Goal: Transaction & Acquisition: Purchase product/service

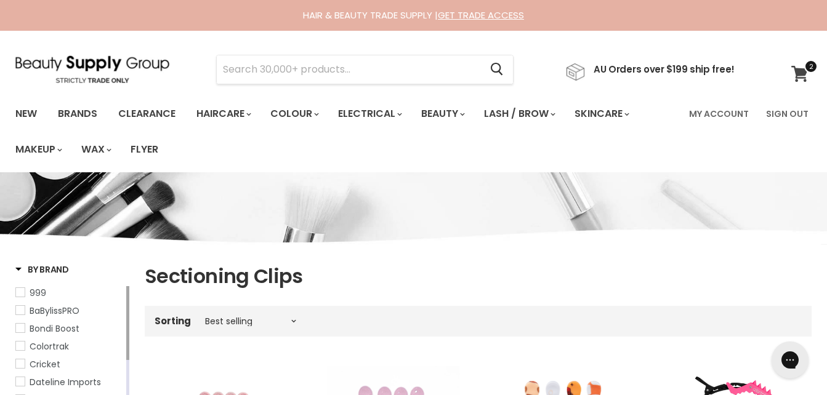
click at [799, 63] on link "View cart" at bounding box center [801, 74] width 33 height 28
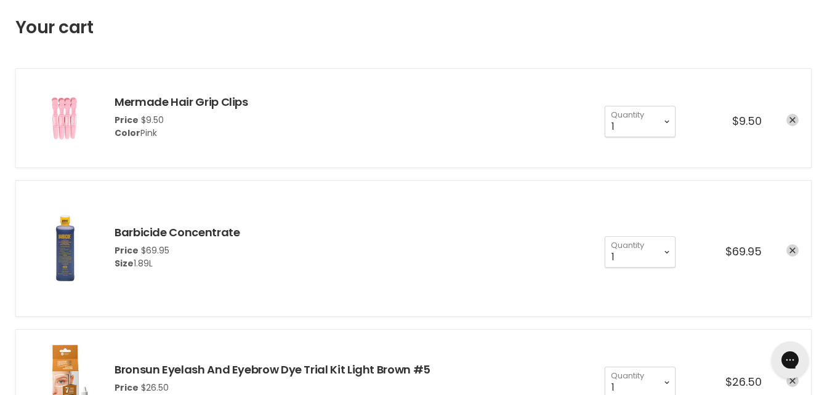
scroll to position [181, 0]
click at [792, 252] on icon "remove Barbicide Concentrate" at bounding box center [792, 250] width 6 height 6
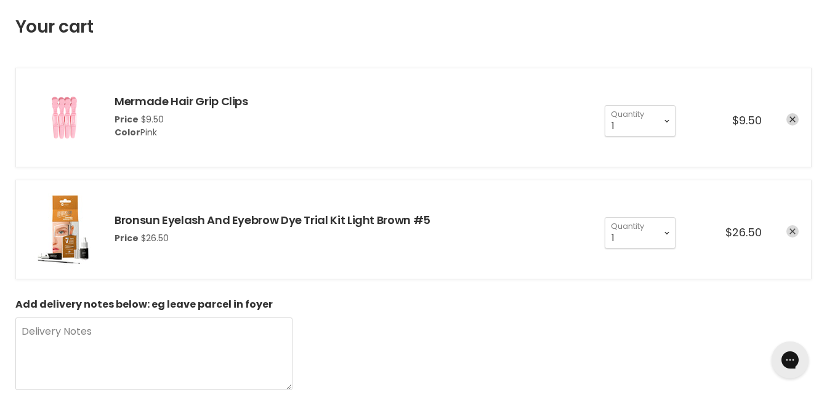
click at [791, 231] on icon "remove Bronsun Eyelash And Eyebrow Dye Trial Kit Light Brown #5" at bounding box center [792, 231] width 6 height 6
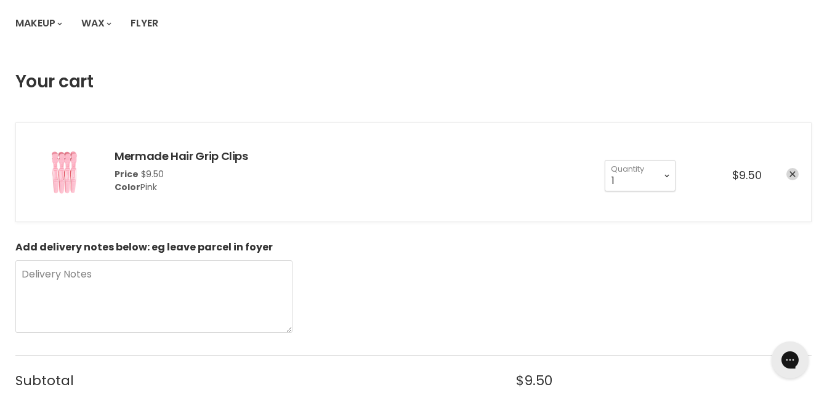
scroll to position [133, 0]
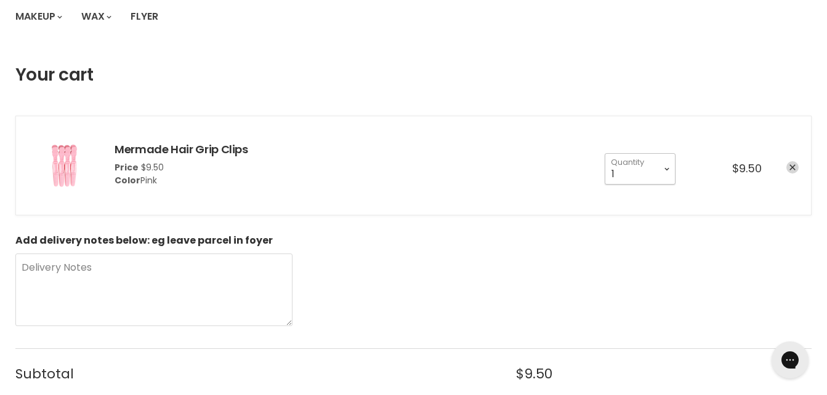
click at [658, 171] on select "1 2 3 4 5 6 7 8 9 10+" at bounding box center [640, 168] width 71 height 31
select select "2"
click at [605, 153] on select "1 2 3 4 5 6 7 8 9 10+" at bounding box center [640, 168] width 71 height 31
type input "2"
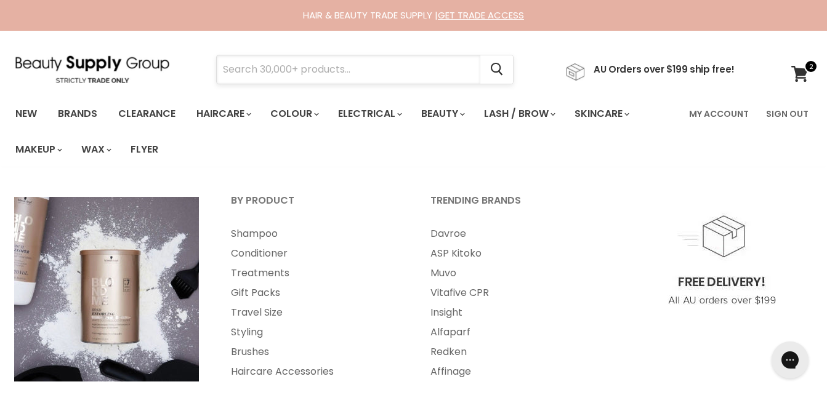
click at [294, 70] on input "Search" at bounding box center [349, 69] width 264 height 28
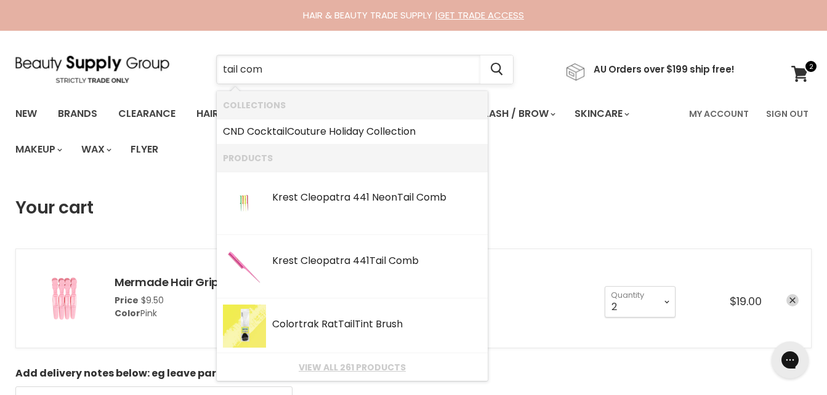
type input "tail comb"
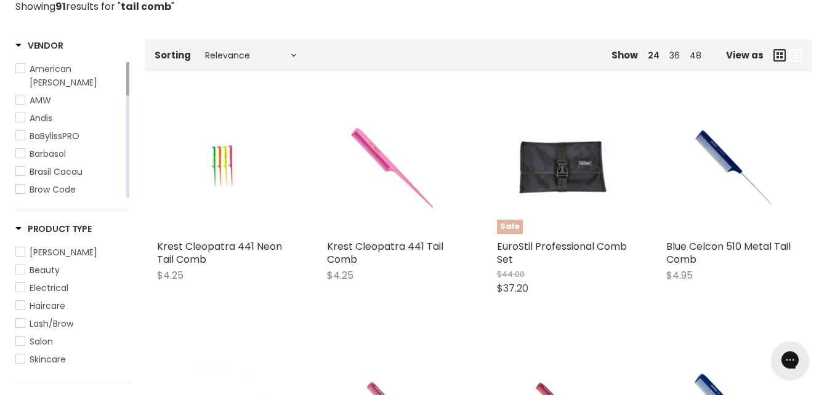
scroll to position [233, 0]
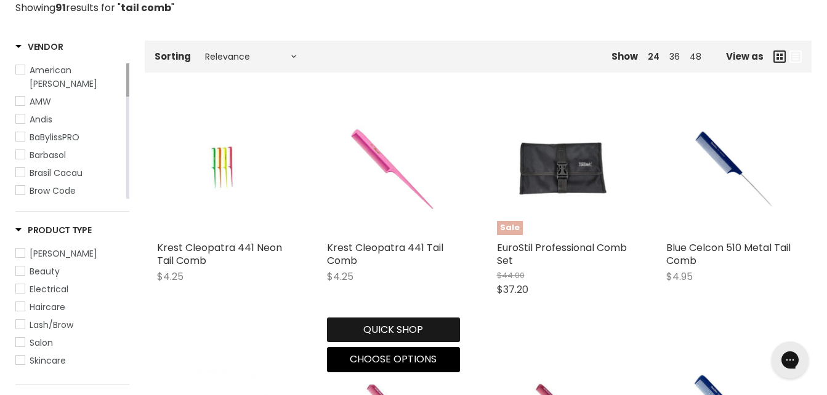
click at [430, 326] on button "Quick shop" at bounding box center [393, 330] width 133 height 25
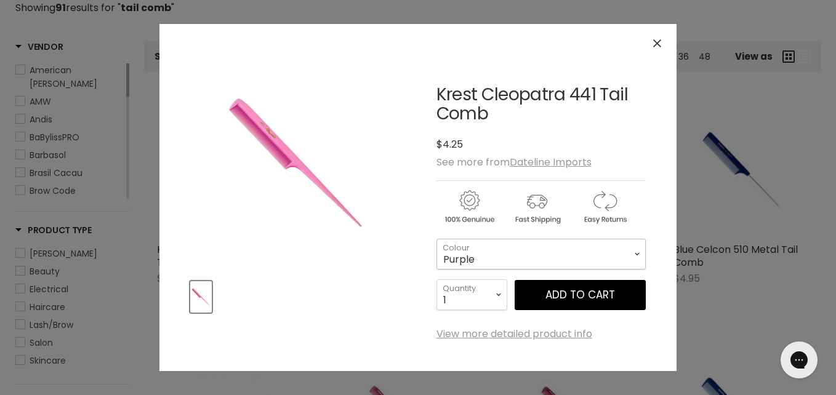
click at [557, 241] on select "Purple Pink" at bounding box center [541, 254] width 209 height 31
click at [437, 239] on select "Purple Pink" at bounding box center [541, 254] width 209 height 31
select select "Pink"
click at [598, 300] on button "Add to cart" at bounding box center [580, 295] width 131 height 31
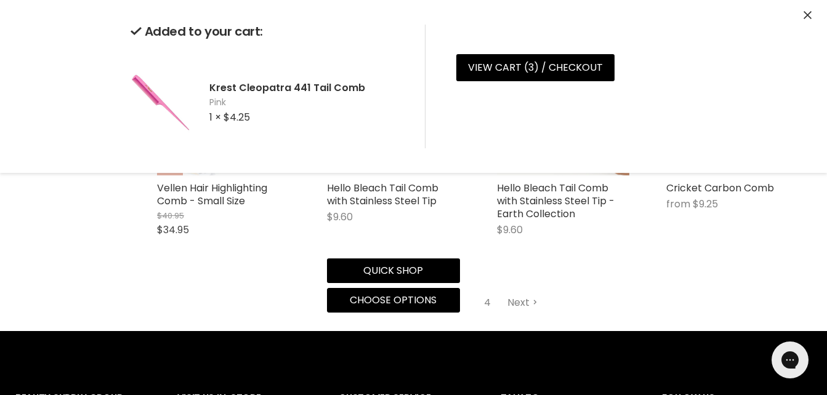
scroll to position [1493, 0]
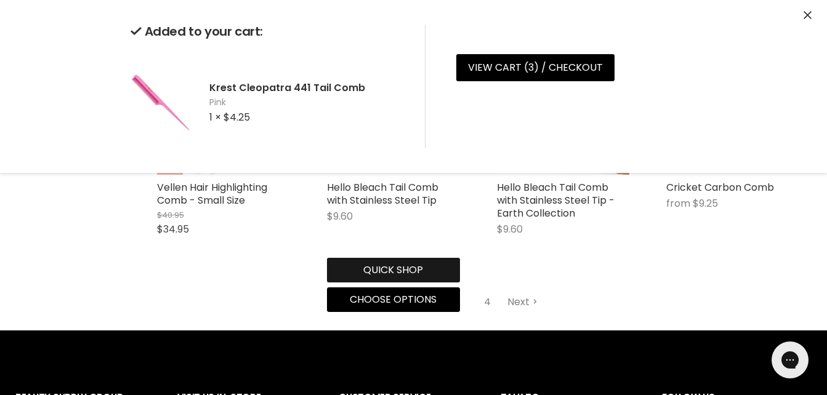
click at [414, 276] on div "Quick shop Choose options" at bounding box center [394, 283] width 138 height 60
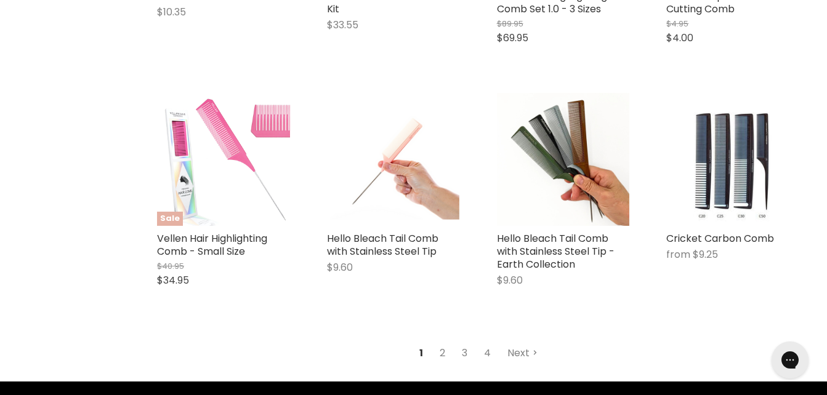
scroll to position [1427, 0]
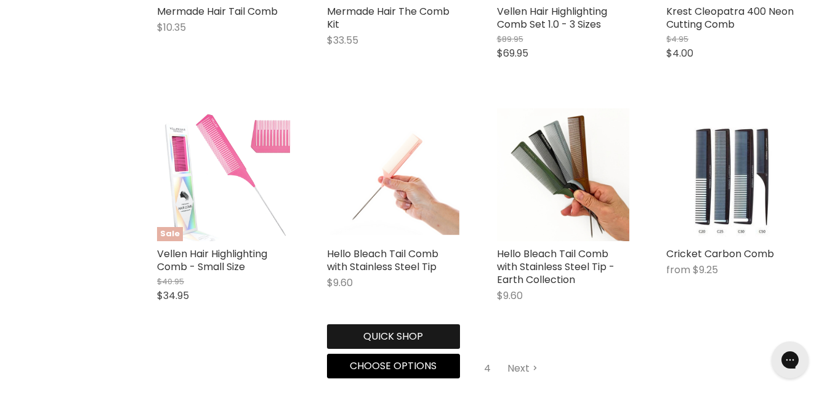
click at [399, 341] on button "Quick shop" at bounding box center [393, 337] width 133 height 25
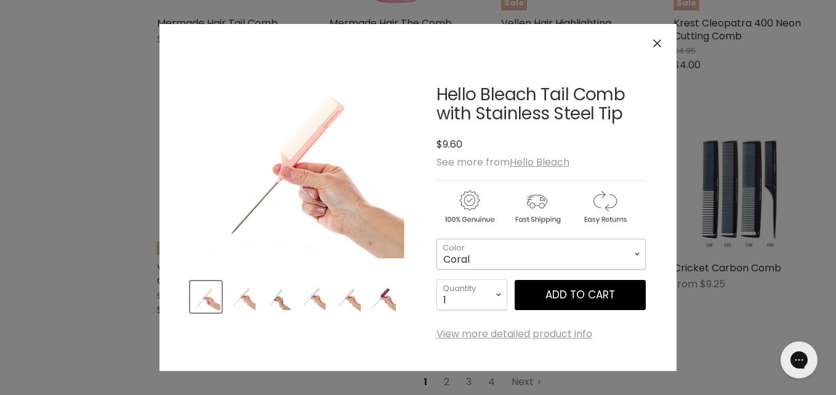
click at [515, 256] on select "Coral Jade Ivory Lilac Baby Pink Burgandy" at bounding box center [541, 254] width 209 height 31
click at [437, 239] on select "Coral Jade Ivory Lilac Baby Pink Burgandy" at bounding box center [541, 254] width 209 height 31
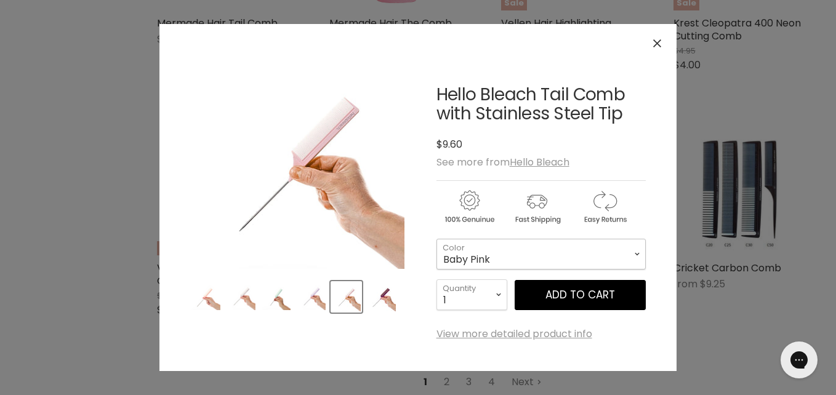
click at [518, 249] on select "Coral Jade Ivory Lilac Baby Pink Burgandy" at bounding box center [541, 254] width 209 height 31
click at [437, 239] on select "Coral Jade Ivory Lilac Baby Pink Burgandy" at bounding box center [541, 254] width 209 height 31
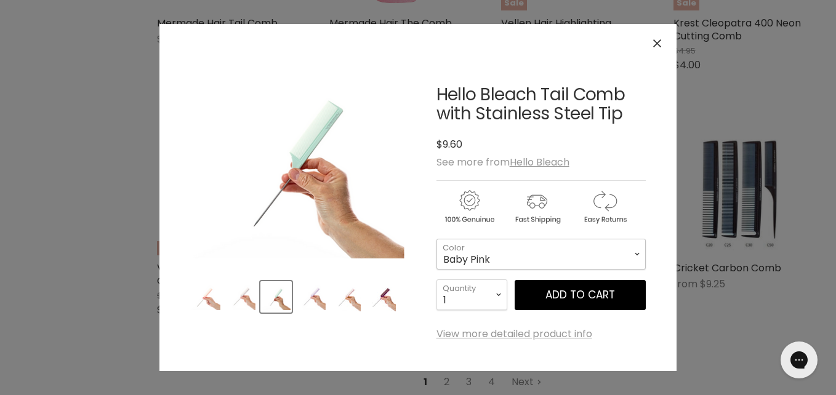
click at [482, 251] on select "Coral Jade Ivory Lilac Baby Pink Burgandy" at bounding box center [541, 254] width 209 height 31
click at [437, 239] on select "Coral Jade Ivory Lilac Baby Pink Burgandy" at bounding box center [541, 254] width 209 height 31
select select "Lilac"
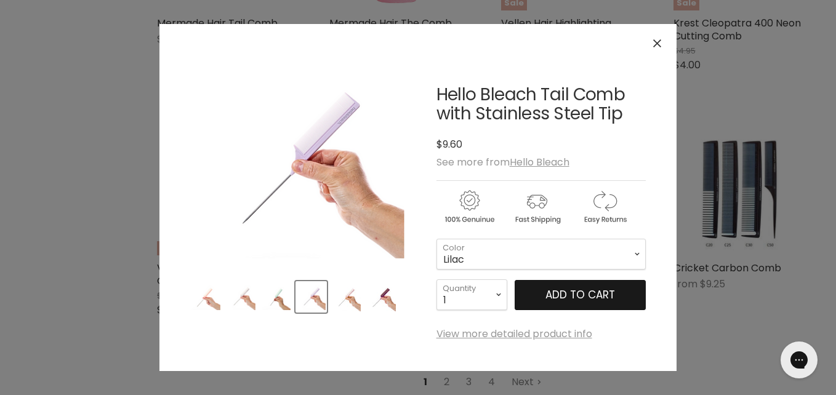
click at [540, 289] on button "Add to cart" at bounding box center [580, 295] width 131 height 31
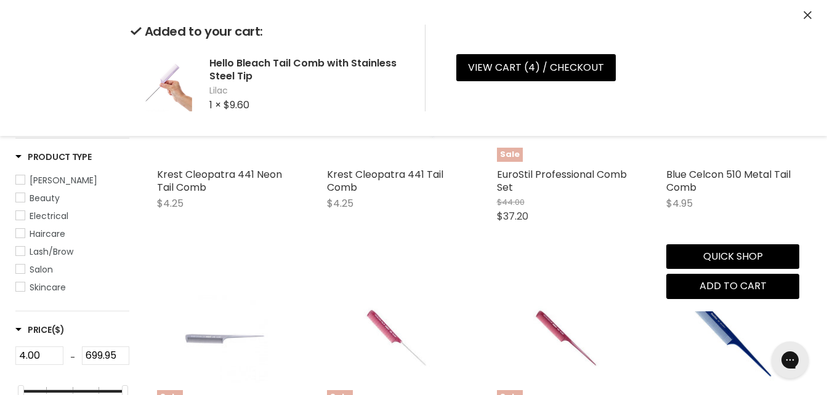
scroll to position [0, 0]
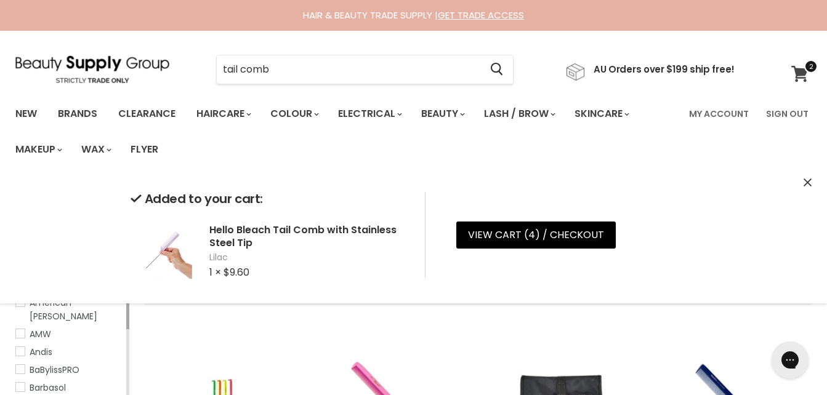
click at [800, 85] on link "View cart" at bounding box center [801, 74] width 33 height 28
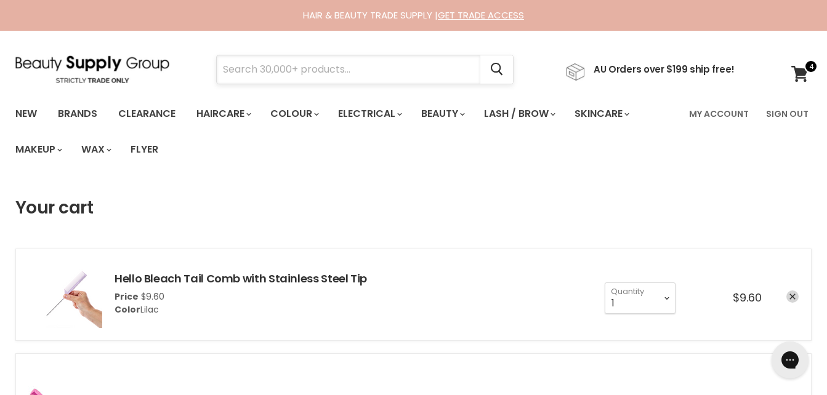
click at [330, 71] on input "Search" at bounding box center [349, 69] width 264 height 28
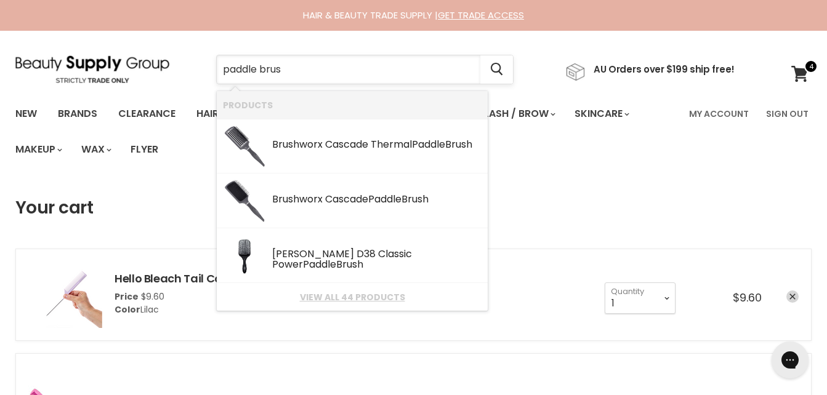
type input "paddle brush"
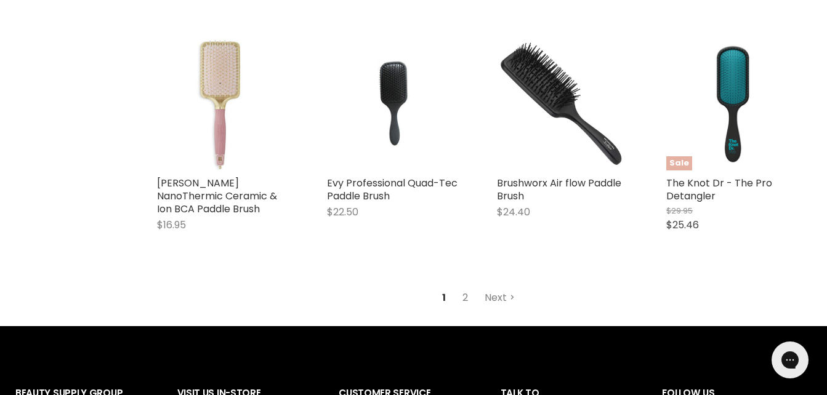
scroll to position [1498, 0]
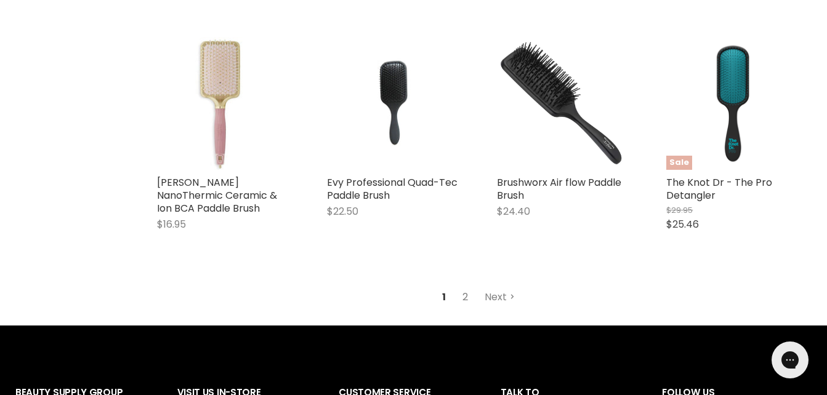
click at [464, 300] on link "2" at bounding box center [465, 297] width 19 height 22
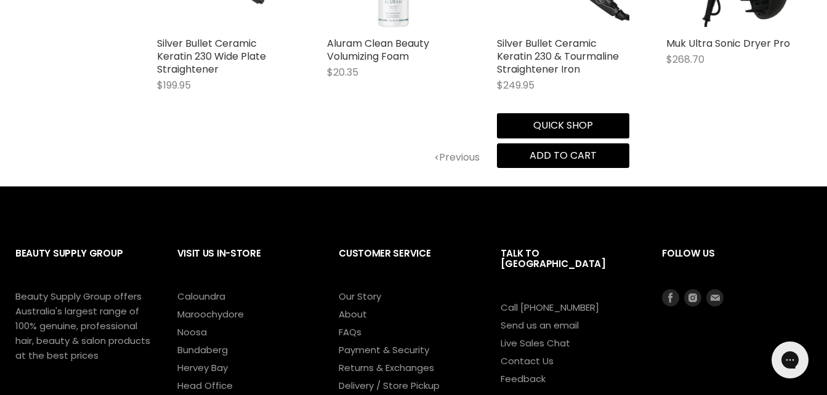
scroll to position [1166, 0]
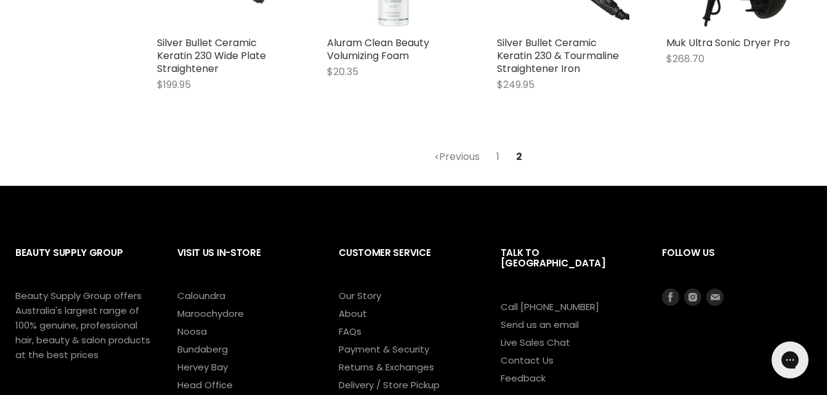
click at [498, 159] on link "1" at bounding box center [498, 157] width 17 height 22
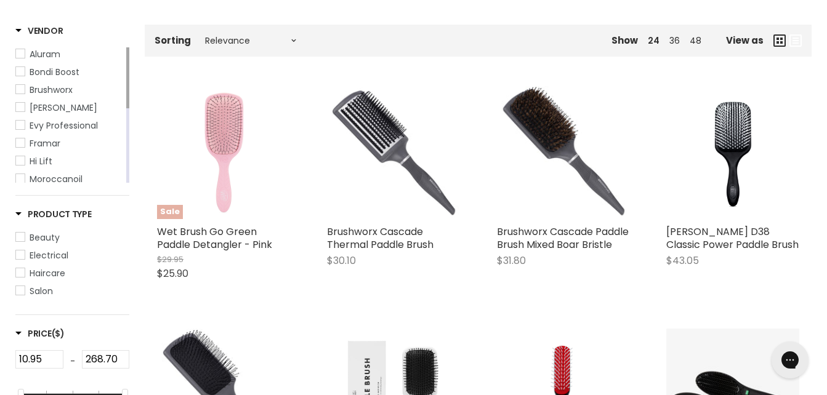
scroll to position [249, 0]
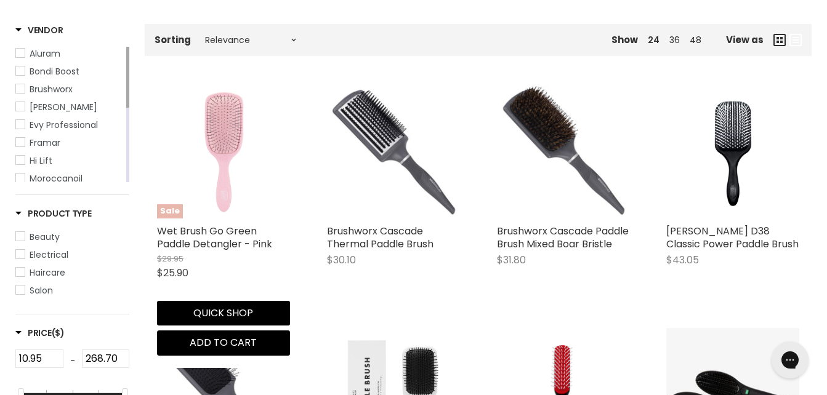
click at [209, 152] on img "Main content" at bounding box center [223, 152] width 133 height 133
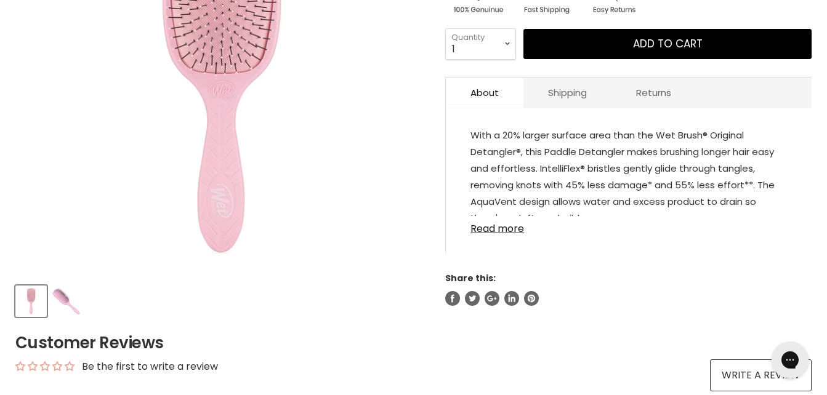
scroll to position [321, 0]
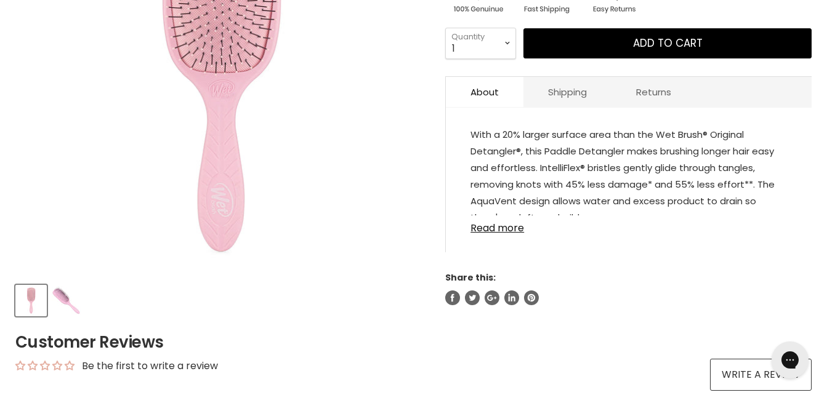
click at [54, 297] on img "Product thumbnails" at bounding box center [66, 300] width 29 height 29
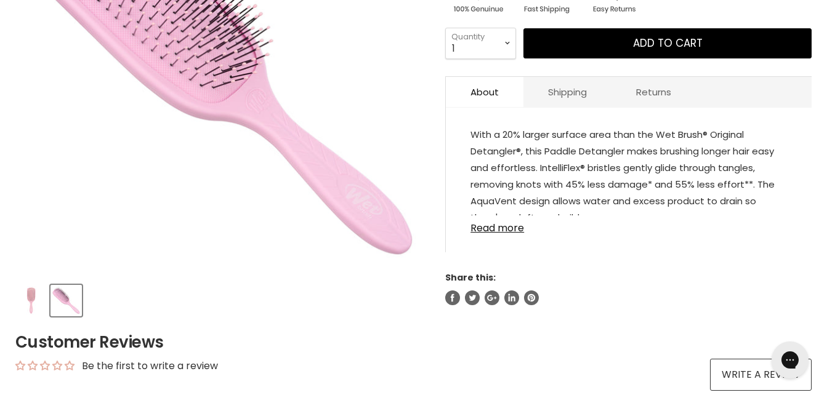
click at [15, 299] on div "Product thumbnails" at bounding box center [221, 298] width 414 height 35
click at [31, 297] on img "Product thumbnails" at bounding box center [31, 300] width 29 height 29
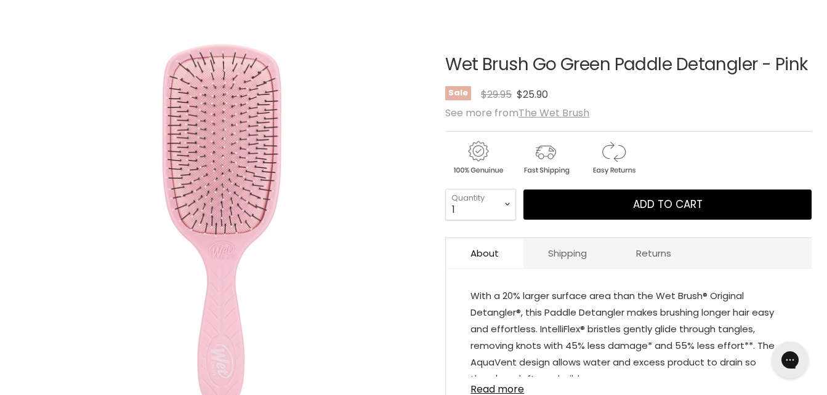
scroll to position [161, 0]
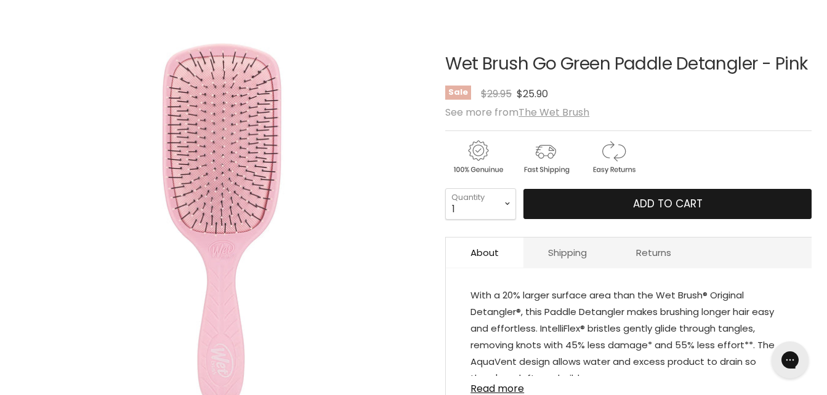
click at [644, 204] on span "Add to cart" at bounding box center [668, 203] width 70 height 15
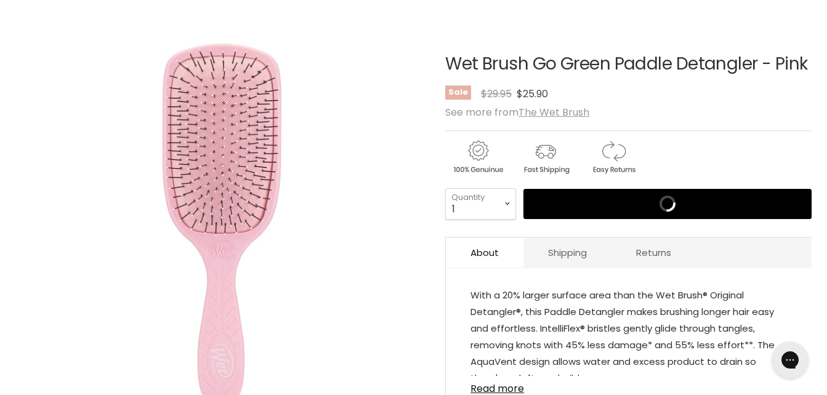
scroll to position [0, 0]
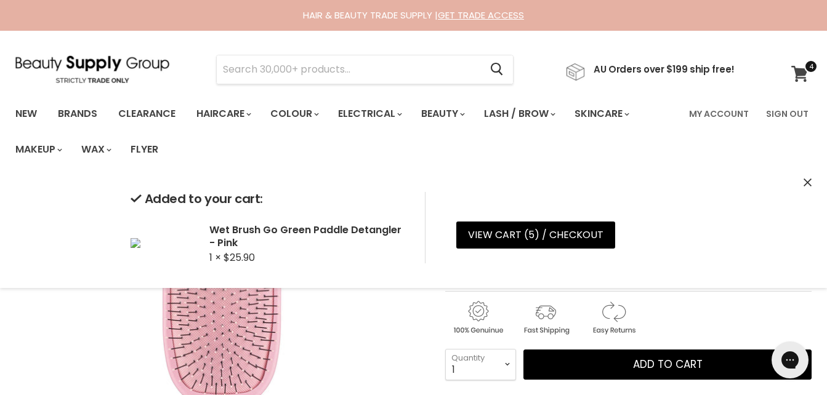
click at [792, 80] on icon at bounding box center [799, 74] width 17 height 16
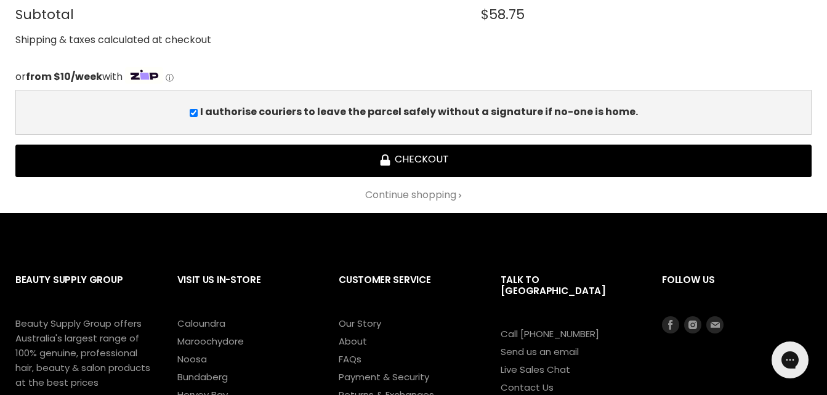
scroll to position [859, 0]
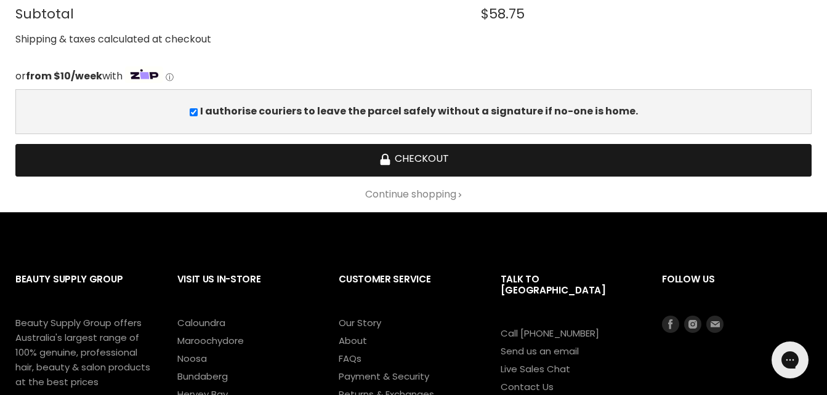
click at [439, 164] on button "Checkout" at bounding box center [413, 160] width 796 height 33
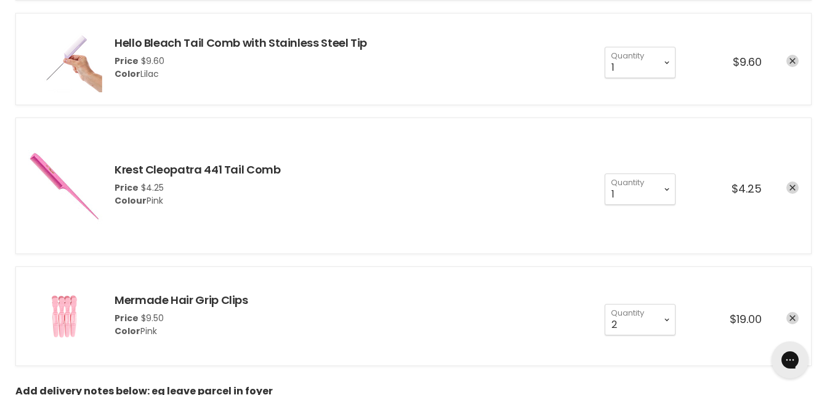
scroll to position [347, 0]
click at [219, 173] on link "Krest Cleopatra 441 Tail Comb" at bounding box center [198, 170] width 166 height 15
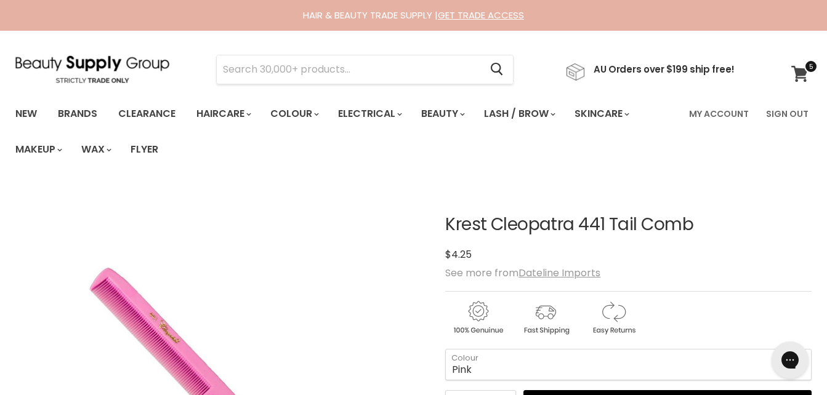
click at [805, 71] on span at bounding box center [811, 67] width 14 height 14
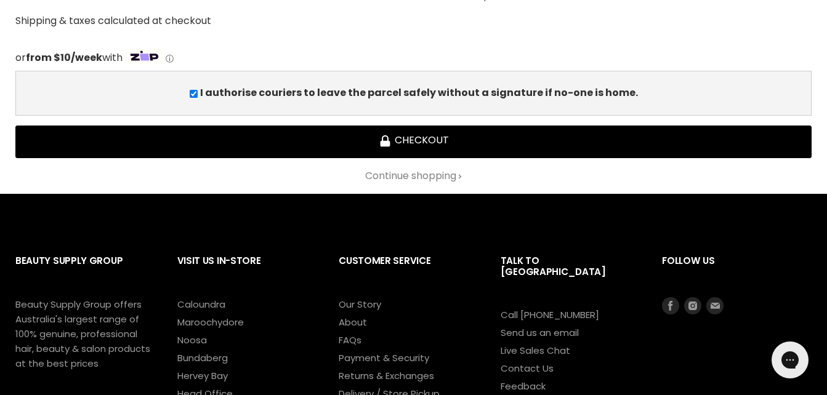
scroll to position [878, 0]
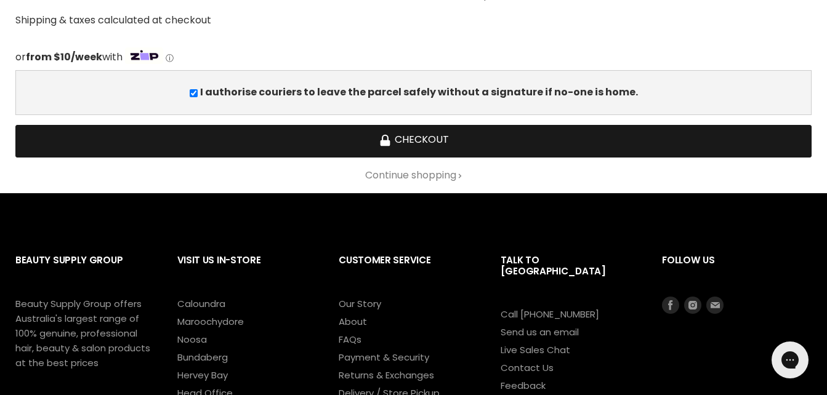
click at [589, 148] on button "Checkout" at bounding box center [413, 141] width 796 height 33
